Goal: Find specific page/section: Find specific page/section

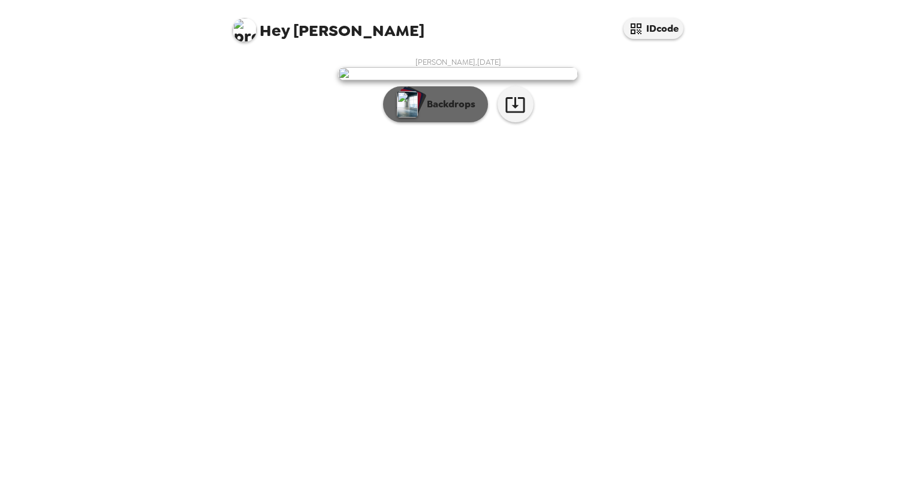
click at [445, 122] on button "Backdrops" at bounding box center [435, 104] width 105 height 36
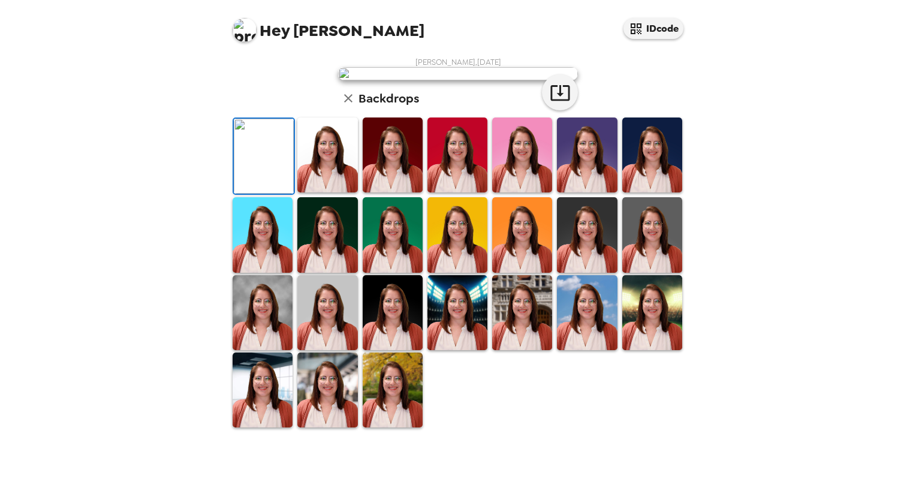
scroll to position [226, 0]
click at [317, 350] on img at bounding box center [327, 312] width 60 height 75
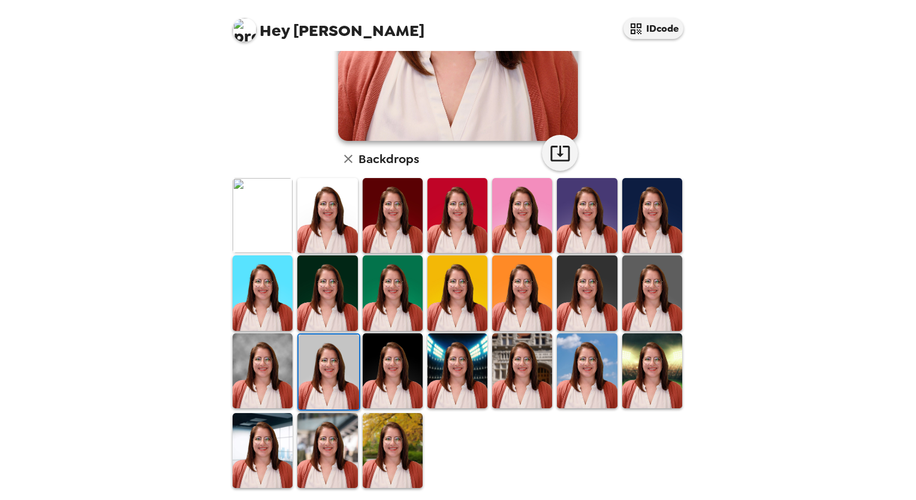
click at [275, 360] on img at bounding box center [263, 370] width 60 height 75
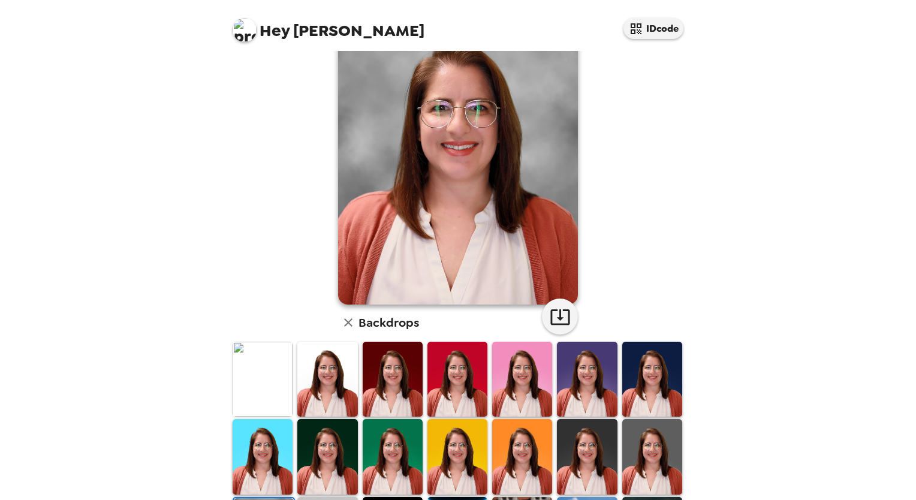
scroll to position [0, 0]
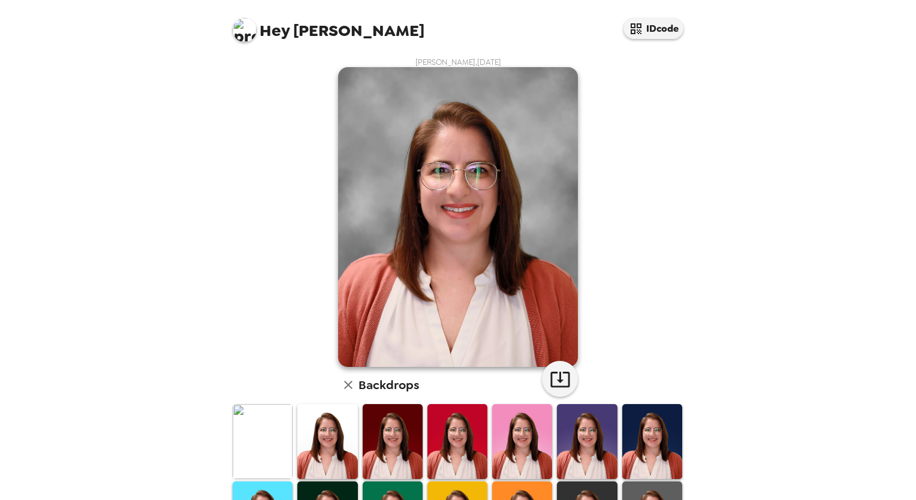
click at [12, 121] on div "Hey [PERSON_NAME] IDcode [PERSON_NAME] , [DATE] Backdrops" at bounding box center [458, 250] width 916 height 500
click at [312, 441] on img at bounding box center [327, 441] width 60 height 75
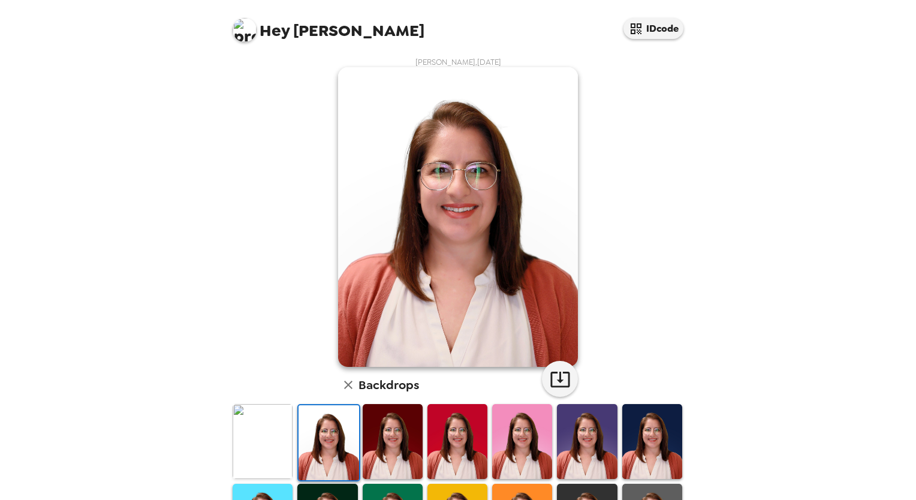
click at [288, 439] on img at bounding box center [263, 441] width 60 height 75
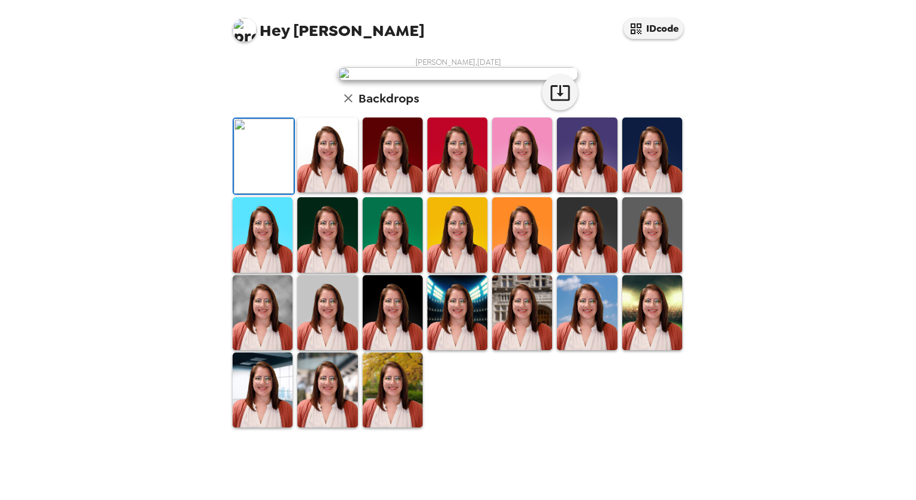
click at [758, 116] on div "Hey Sarah IDcode Sarah Berger , 09-24-2025 Backdrops" at bounding box center [458, 250] width 916 height 500
click at [586, 350] on img at bounding box center [587, 312] width 60 height 75
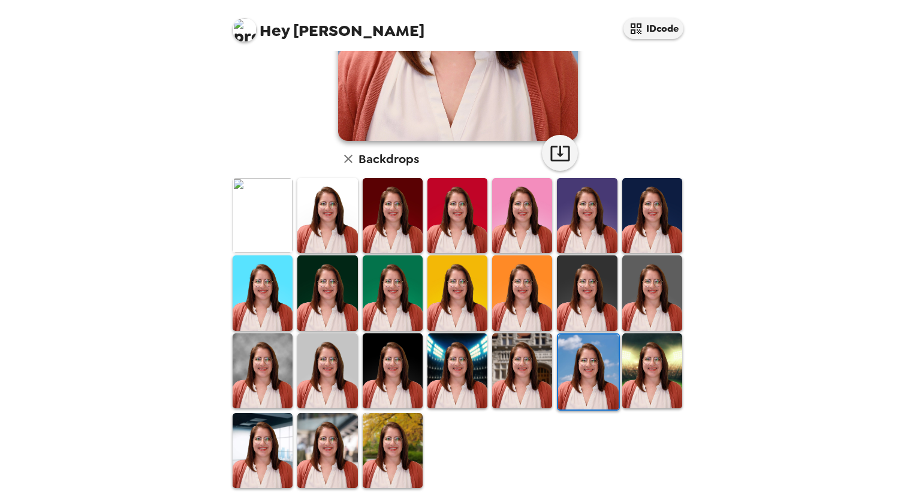
click at [526, 368] on img at bounding box center [522, 370] width 60 height 75
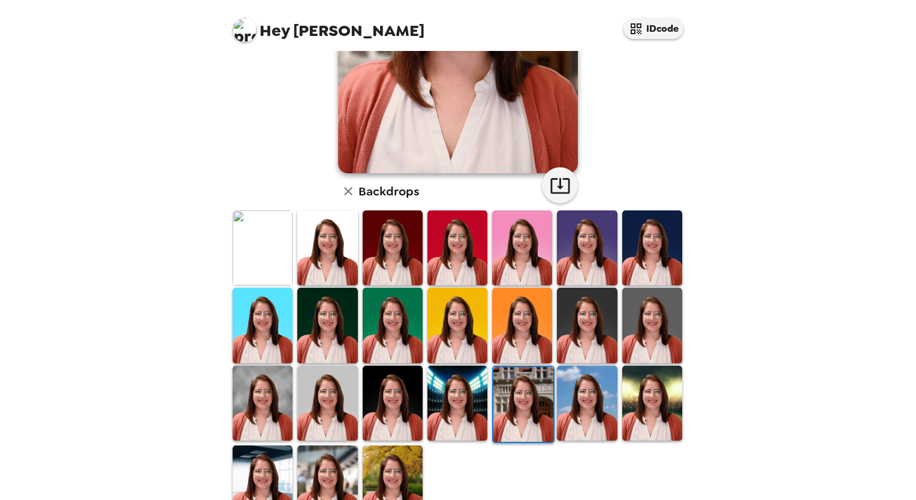
scroll to position [194, 0]
click at [392, 404] on img at bounding box center [393, 402] width 60 height 75
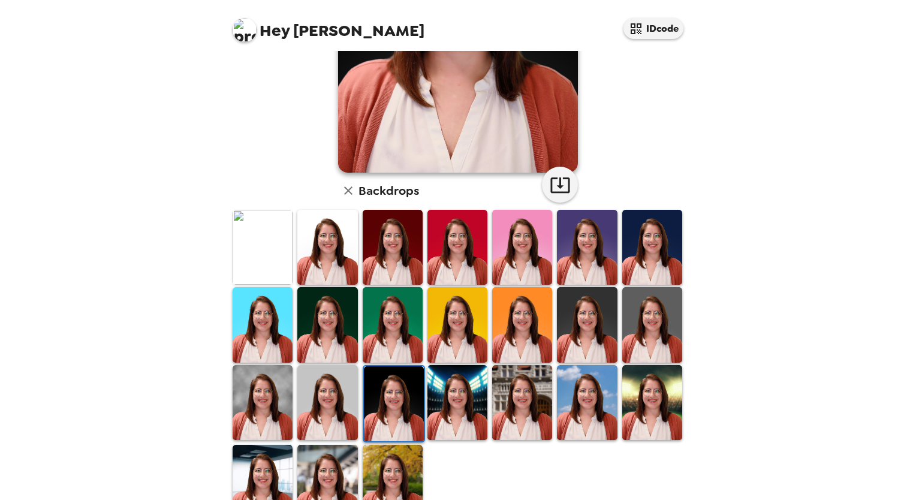
click at [383, 489] on img at bounding box center [393, 482] width 60 height 75
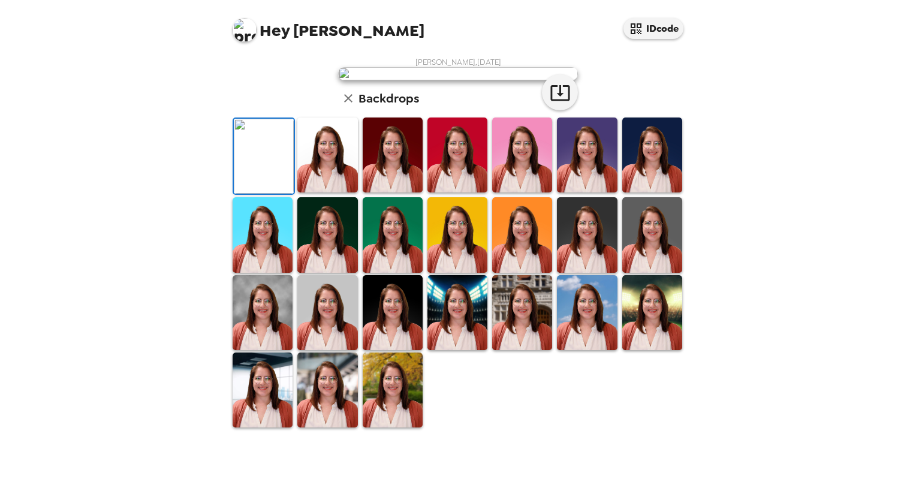
scroll to position [153, 0]
click at [386, 272] on img at bounding box center [393, 234] width 60 height 75
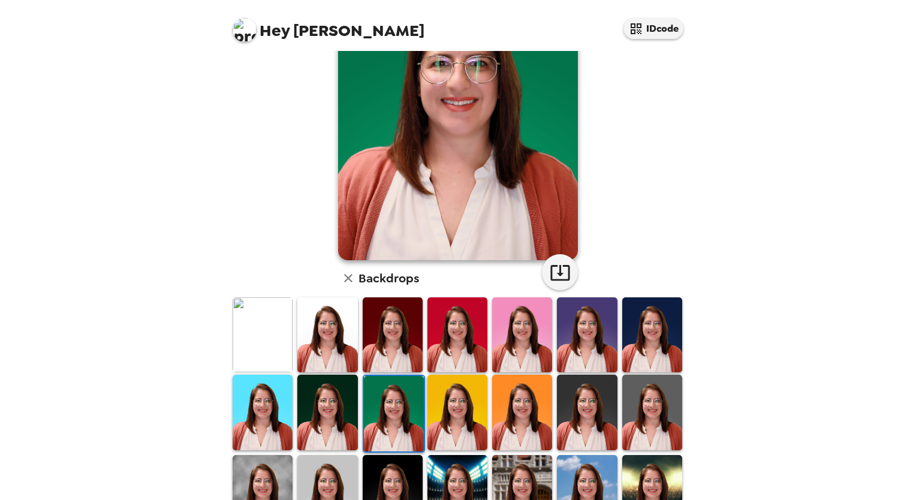
scroll to position [109, 0]
